Goal: Task Accomplishment & Management: Manage account settings

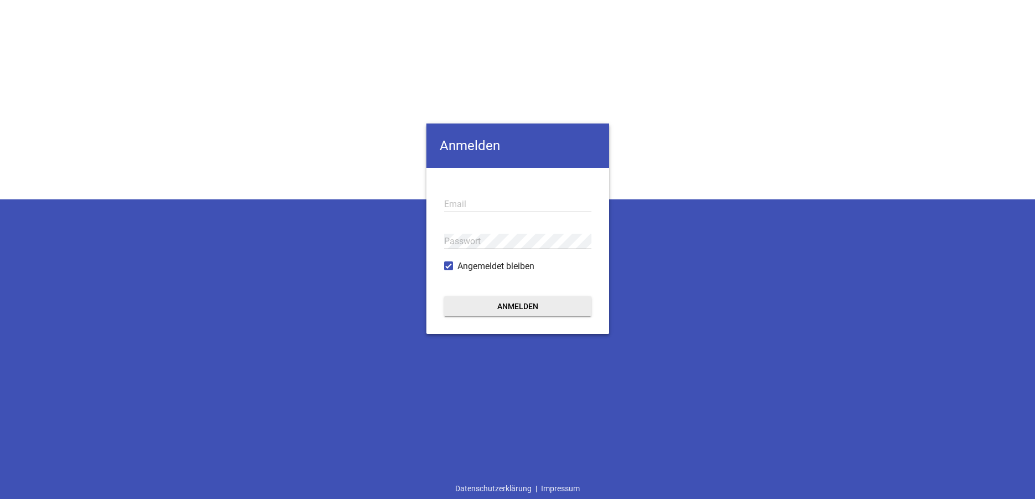
click at [460, 204] on input "email" at bounding box center [517, 204] width 147 height 15
type input "[EMAIL_ADDRESS][DOMAIN_NAME]"
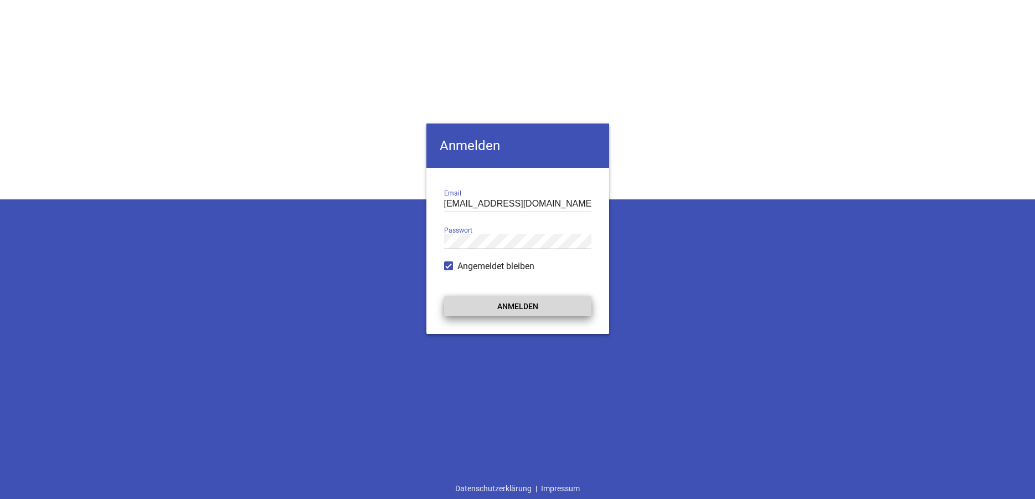
click at [510, 309] on button "Anmelden" at bounding box center [517, 306] width 147 height 20
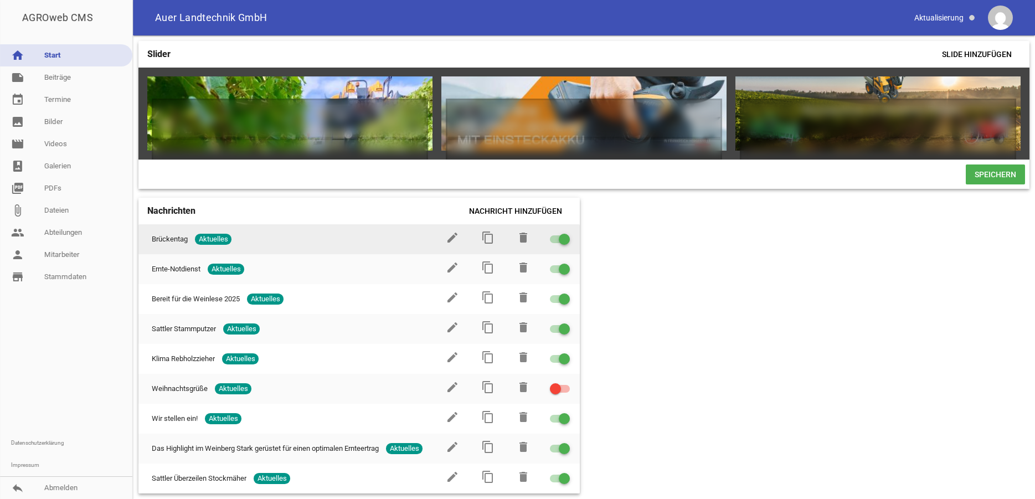
click at [550, 243] on div at bounding box center [560, 239] width 20 height 8
click at [567, 233] on input "checkbox" at bounding box center [567, 233] width 0 height 0
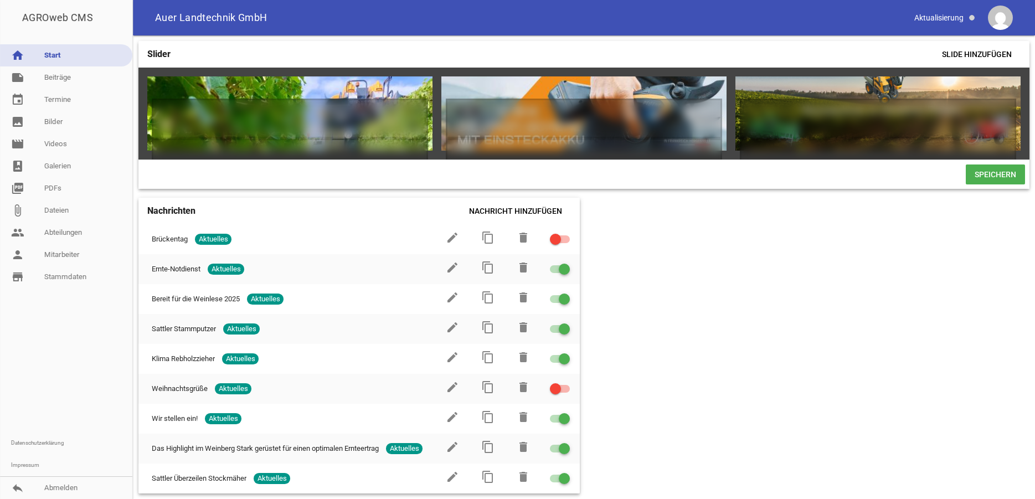
click at [1009, 183] on span "Speichern" at bounding box center [995, 175] width 59 height 20
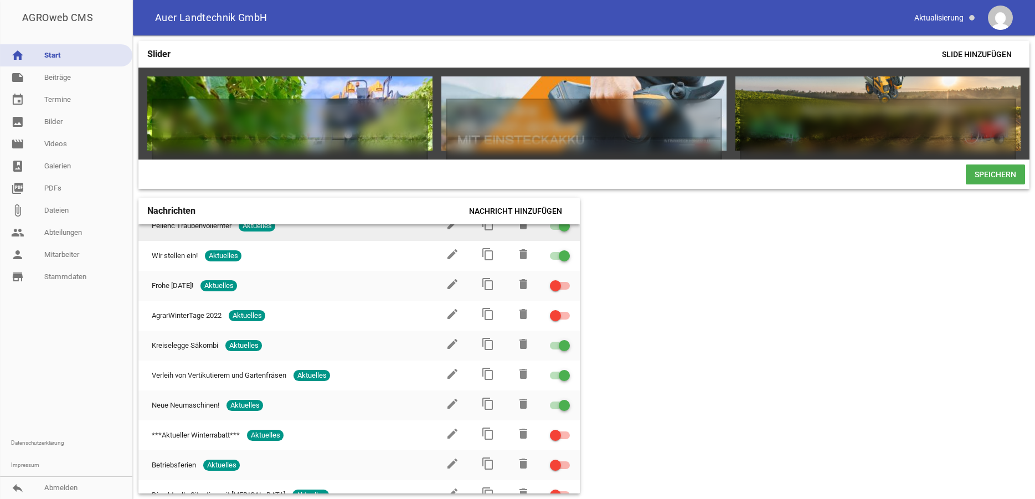
scroll to position [1014, 0]
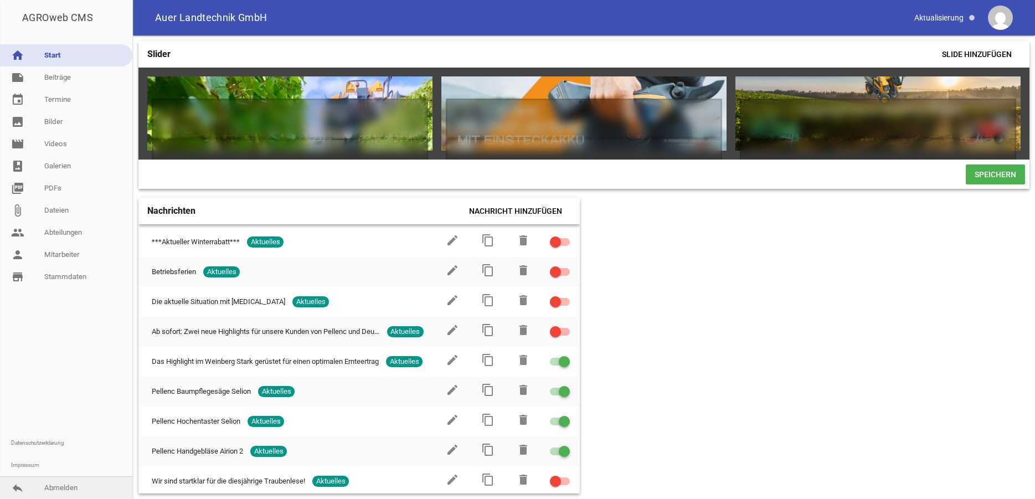
click at [45, 484] on link "reply Abmelden" at bounding box center [66, 488] width 132 height 22
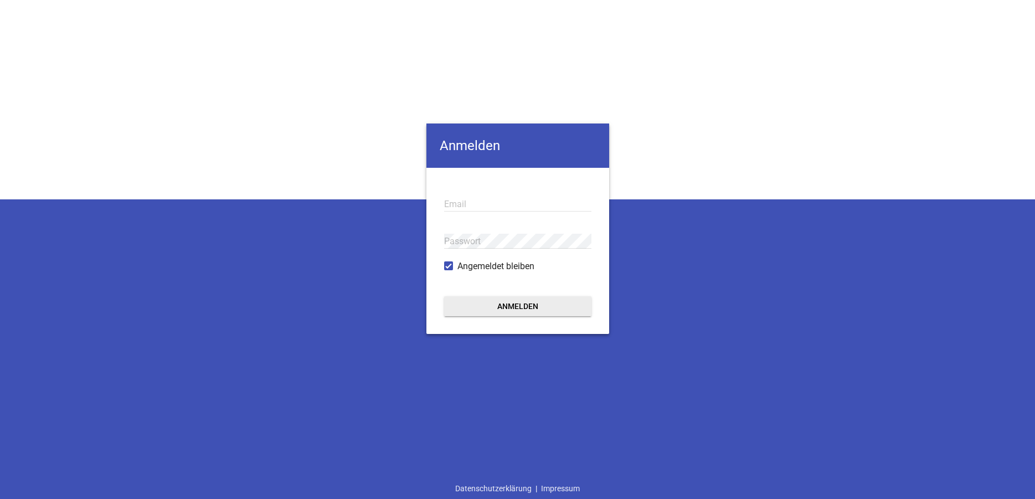
click at [51, 486] on div "Anmelden Email Passwort Angemeldet bleiben Anmelden Datenschutzerklärung | Impr…" at bounding box center [517, 249] width 1035 height 499
